Goal: Task Accomplishment & Management: Use online tool/utility

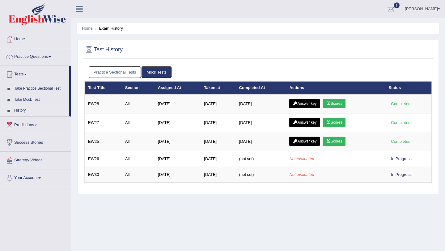
click at [159, 71] on link "Mock Tests" at bounding box center [157, 72] width 30 height 11
click at [126, 71] on link "Practice Sectional Tests" at bounding box center [115, 72] width 53 height 11
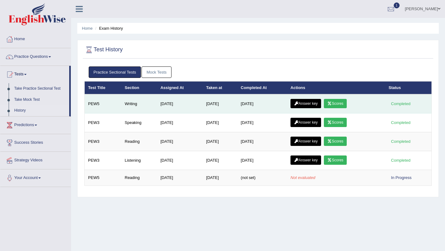
click at [321, 102] on link "Answer key" at bounding box center [306, 103] width 31 height 9
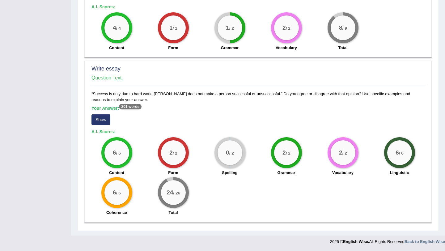
scroll to position [371, 0]
click at [103, 120] on button "Show" at bounding box center [101, 119] width 19 height 11
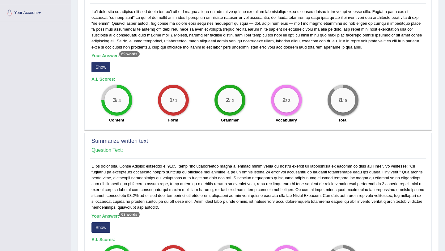
scroll to position [120, 0]
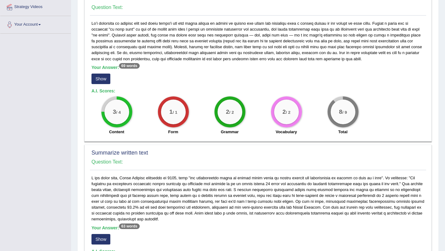
click at [101, 84] on button "Show" at bounding box center [101, 79] width 19 height 11
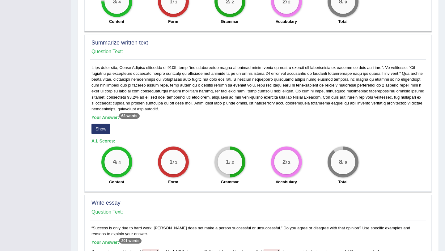
scroll to position [239, 0]
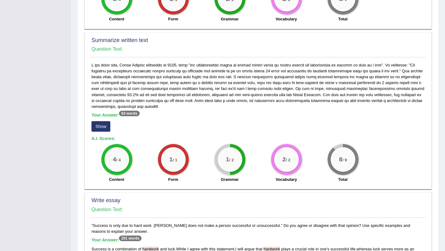
click at [98, 132] on button "Show" at bounding box center [101, 126] width 19 height 11
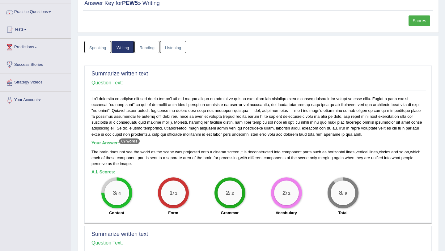
scroll to position [0, 0]
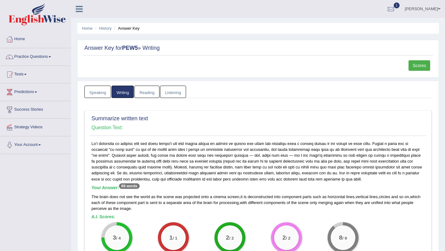
click at [107, 88] on link "Speaking" at bounding box center [97, 92] width 27 height 13
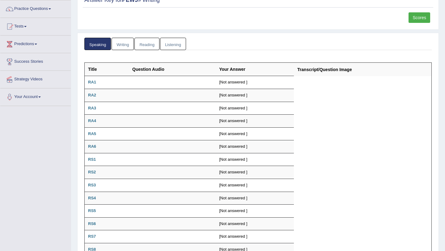
scroll to position [70, 0]
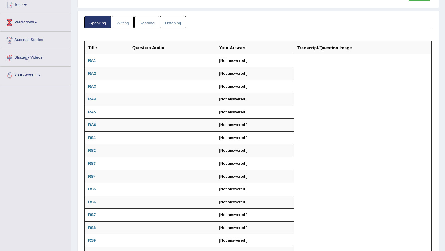
click at [121, 24] on link "Writing" at bounding box center [123, 22] width 22 height 13
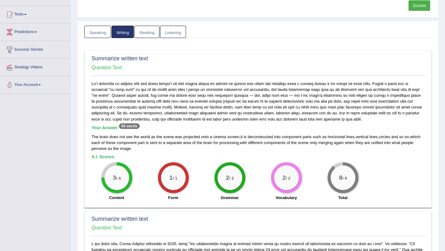
scroll to position [0, 0]
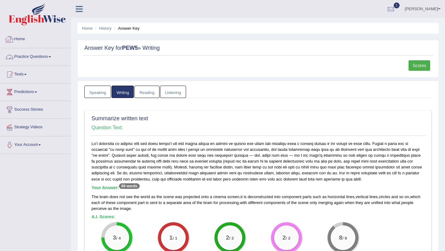
click at [42, 54] on link "Practice Questions" at bounding box center [35, 55] width 71 height 15
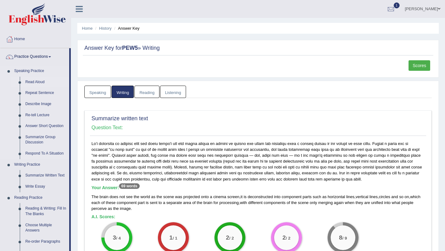
click at [34, 81] on link "Read Aloud" at bounding box center [46, 82] width 47 height 11
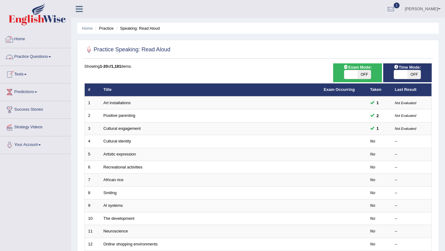
click at [21, 54] on link "Practice Questions" at bounding box center [35, 55] width 71 height 15
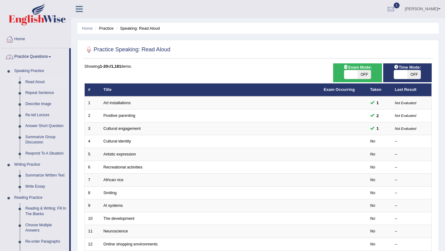
click at [30, 58] on link "Practice Questions" at bounding box center [34, 55] width 69 height 15
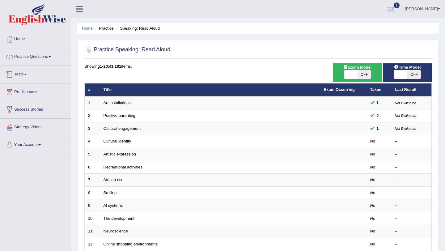
click at [27, 78] on link "Tests" at bounding box center [35, 73] width 71 height 15
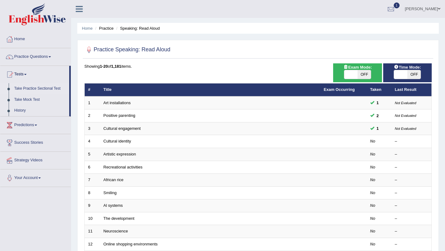
click at [30, 91] on link "Take Practice Sectional Test" at bounding box center [40, 88] width 58 height 11
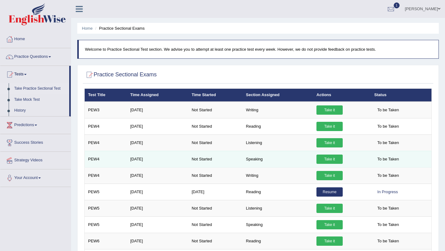
click at [324, 156] on link "Take it" at bounding box center [330, 159] width 26 height 9
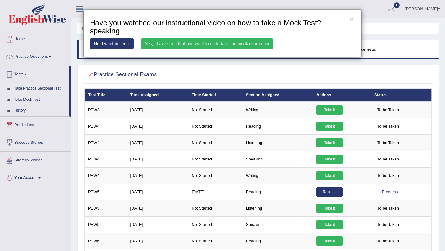
click at [241, 45] on link "Yes, I have seen that and want to undertake the mock exam now" at bounding box center [207, 43] width 132 height 11
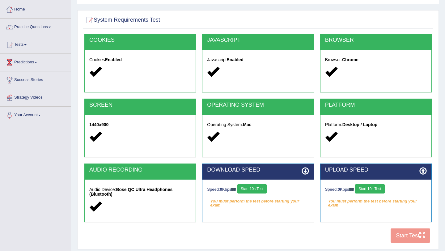
scroll to position [74, 0]
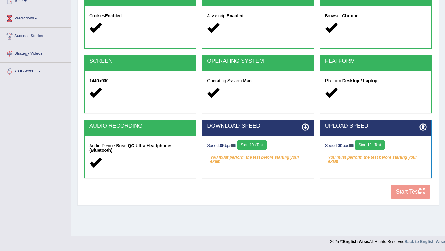
click at [267, 144] on button "Start 10s Test" at bounding box center [252, 144] width 29 height 9
click at [375, 144] on button "Start 10s Test" at bounding box center [369, 144] width 29 height 9
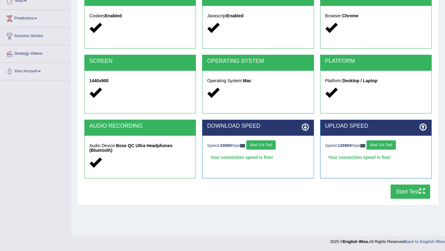
click at [402, 192] on button "Start Test" at bounding box center [411, 192] width 40 height 14
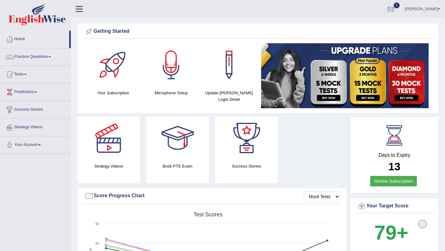
click at [396, 8] on div at bounding box center [391, 9] width 9 height 9
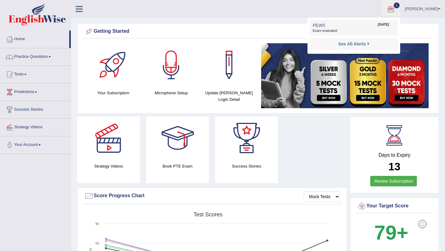
click at [363, 23] on link "PEW5 [DATE] Exam evaluated" at bounding box center [354, 27] width 85 height 13
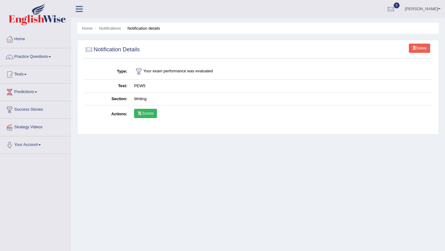
click at [151, 112] on link "Scores" at bounding box center [145, 113] width 23 height 9
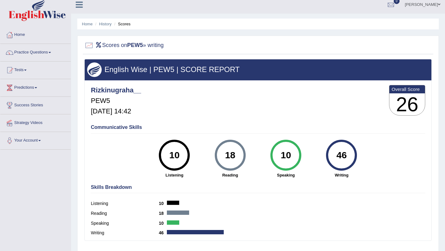
scroll to position [7, 0]
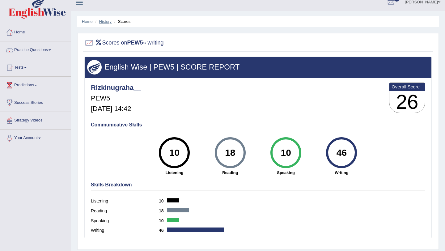
click at [100, 22] on link "History" at bounding box center [105, 21] width 12 height 5
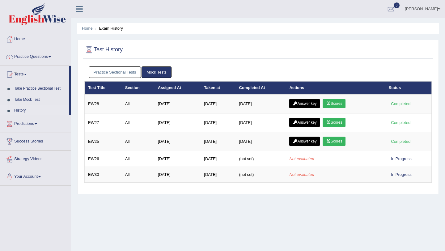
click at [122, 21] on div "Home Exam History Test History Practice Sectional Tests Mock Tests Test Title S…" at bounding box center [258, 154] width 374 height 309
click at [125, 72] on link "Practice Sectional Tests" at bounding box center [115, 72] width 53 height 11
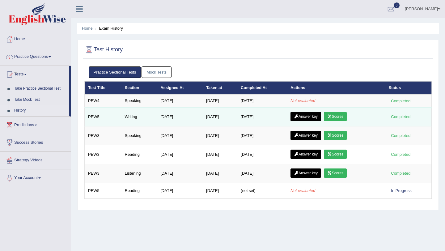
click at [342, 116] on link "Scores" at bounding box center [335, 116] width 23 height 9
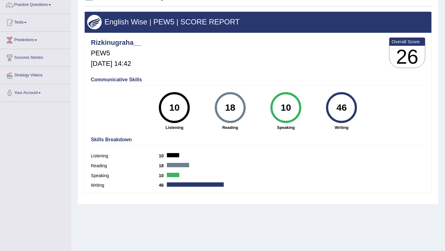
scroll to position [52, 0]
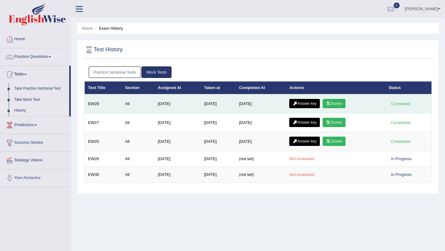
click at [307, 102] on link "Answer key" at bounding box center [305, 103] width 31 height 9
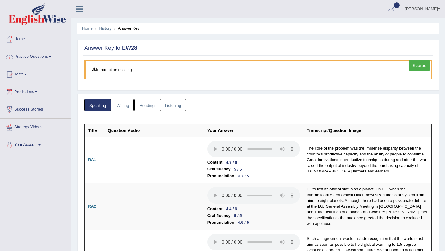
click at [125, 105] on link "Writing" at bounding box center [123, 105] width 22 height 13
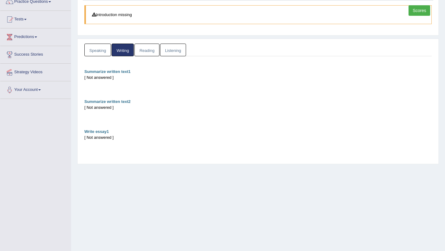
scroll to position [56, 0]
click at [144, 42] on div "Speaking Writing Reading Listening Title Question Audio Your Answer Transcript/…" at bounding box center [258, 101] width 362 height 126
click at [144, 46] on link "Reading" at bounding box center [147, 49] width 25 height 13
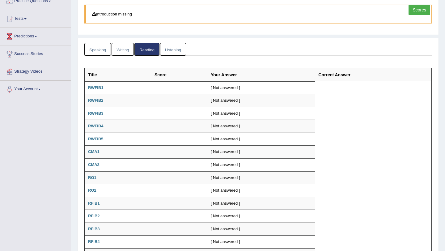
click at [97, 56] on div "Speaking Writing Reading Listening Title Question Audio Your Answer Transcript/…" at bounding box center [258, 162] width 351 height 239
click at [97, 55] on link "Speaking" at bounding box center [97, 49] width 27 height 13
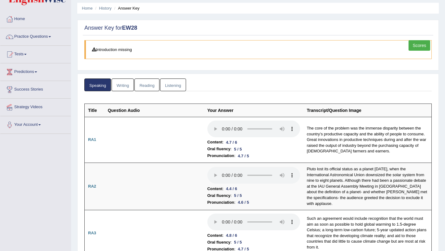
scroll to position [0, 0]
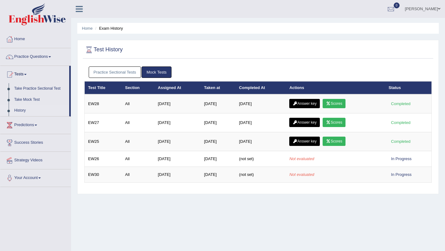
click at [127, 72] on link "Practice Sectional Tests" at bounding box center [115, 72] width 53 height 11
click at [106, 72] on link "Practice Sectional Tests" at bounding box center [115, 72] width 53 height 11
click at [131, 74] on link "Practice Sectional Tests" at bounding box center [115, 72] width 53 height 11
click at [129, 71] on link "Practice Sectional Tests" at bounding box center [115, 72] width 53 height 11
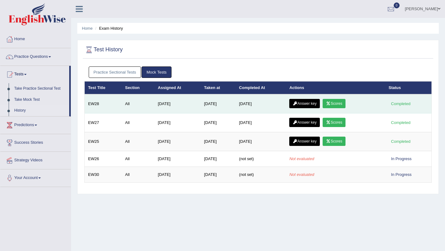
click at [304, 105] on link "Answer key" at bounding box center [305, 103] width 31 height 9
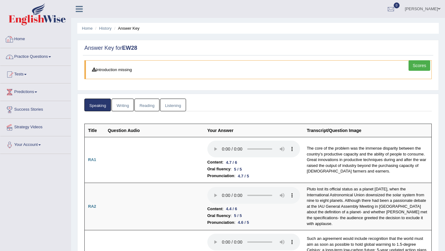
click at [19, 40] on link "Home" at bounding box center [35, 38] width 71 height 15
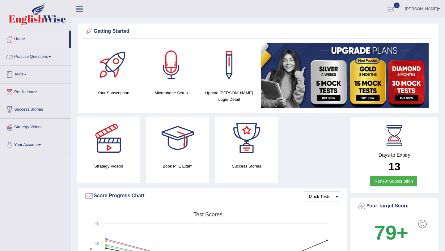
click at [17, 73] on link "Tests" at bounding box center [35, 73] width 71 height 15
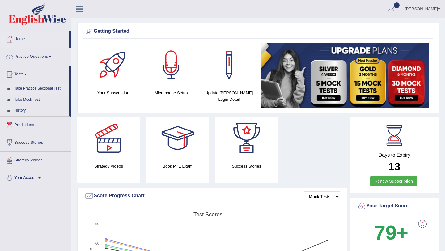
click at [18, 89] on link "Take Practice Sectional Test" at bounding box center [40, 88] width 58 height 11
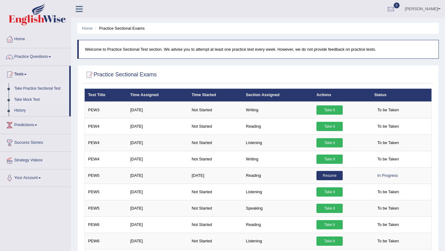
click at [41, 103] on link "Take Mock Test" at bounding box center [40, 99] width 58 height 11
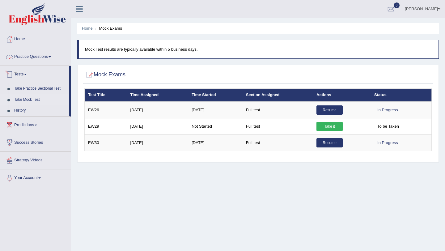
click at [31, 77] on link "Tests" at bounding box center [34, 73] width 69 height 15
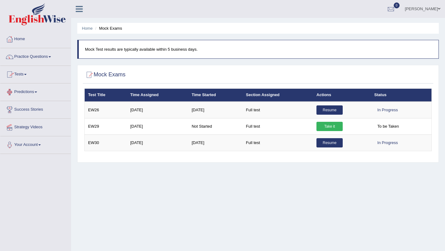
click at [25, 76] on link "Tests" at bounding box center [35, 73] width 71 height 15
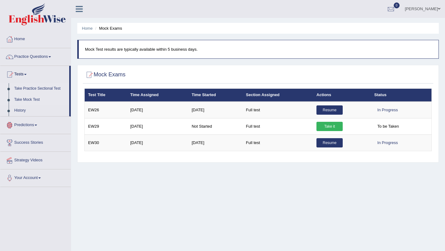
click at [23, 86] on link "Take Practice Sectional Test" at bounding box center [40, 88] width 58 height 11
